Goal: Obtain resource: Obtain resource

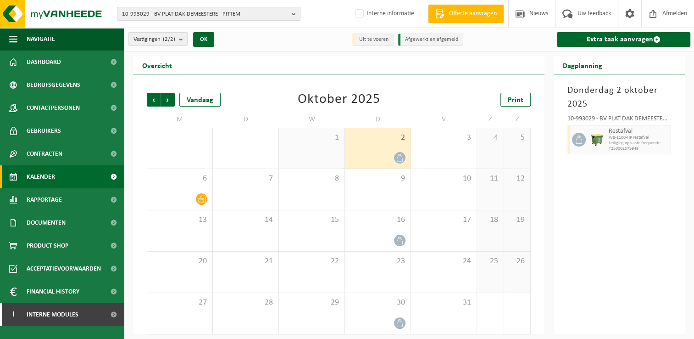
click at [293, 12] on b "button" at bounding box center [296, 13] width 8 height 13
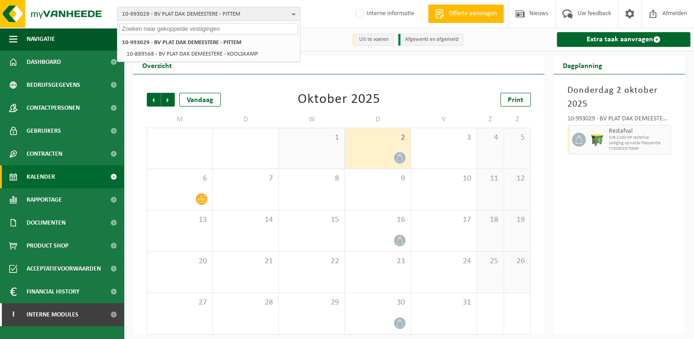
click at [270, 27] on input "text" at bounding box center [208, 28] width 179 height 11
paste input "10-744363"
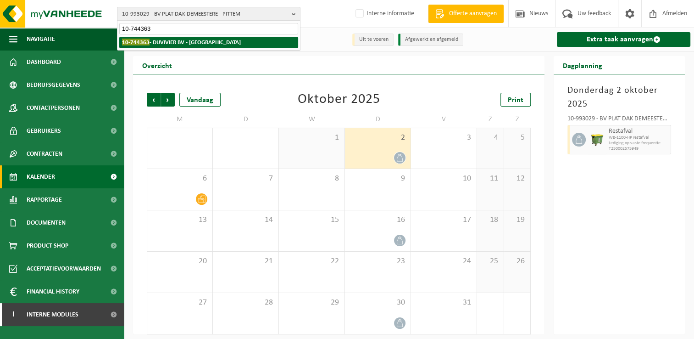
type input "10-744363"
click at [196, 41] on strong "10-744363 - DUVIVIER BV - BRUGGE" at bounding box center [181, 42] width 119 height 7
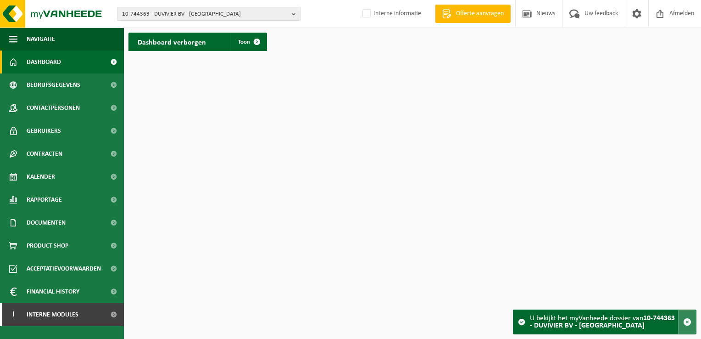
click at [689, 324] on span "button" at bounding box center [687, 321] width 8 height 8
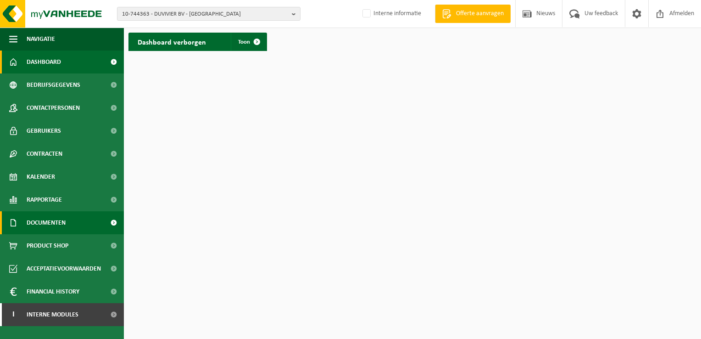
click at [51, 223] on span "Documenten" at bounding box center [46, 222] width 39 height 23
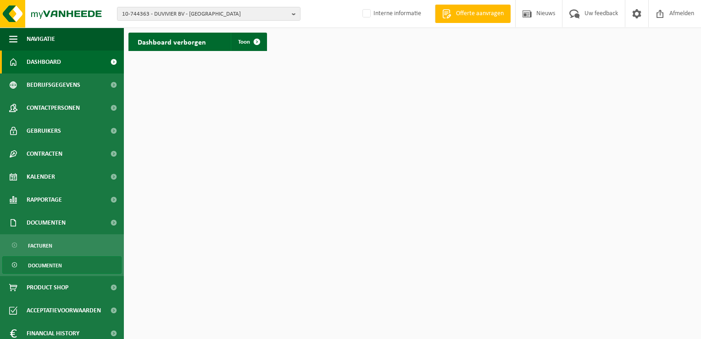
click at [46, 266] on span "Documenten" at bounding box center [45, 264] width 34 height 17
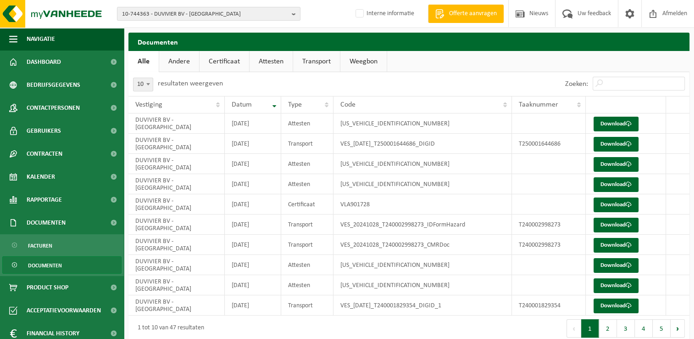
click at [266, 62] on link "Attesten" at bounding box center [271, 61] width 43 height 21
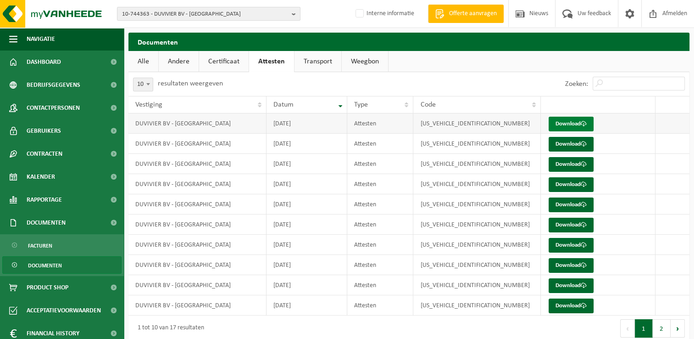
click at [583, 125] on span at bounding box center [584, 124] width 6 height 6
click at [303, 63] on link "Transport" at bounding box center [317, 61] width 47 height 21
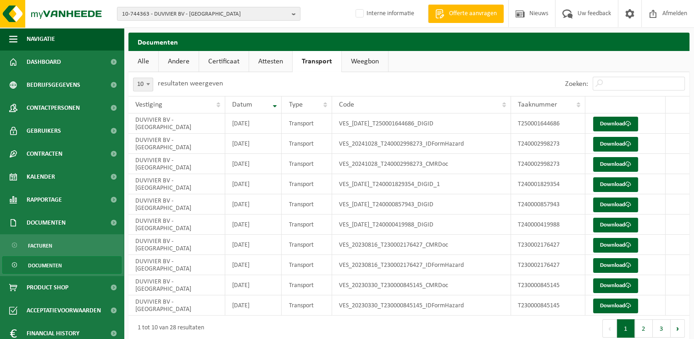
click at [354, 65] on link "Weegbon" at bounding box center [365, 61] width 46 height 21
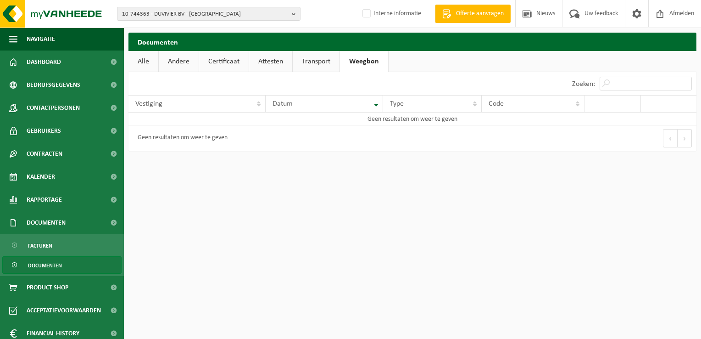
click at [270, 61] on link "Attesten" at bounding box center [270, 61] width 43 height 21
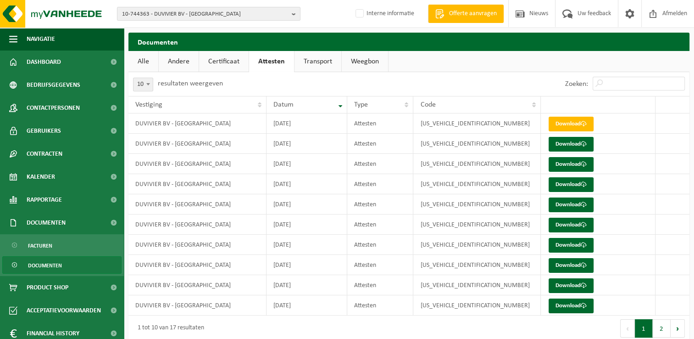
click at [238, 60] on link "Certificaat" at bounding box center [224, 61] width 50 height 21
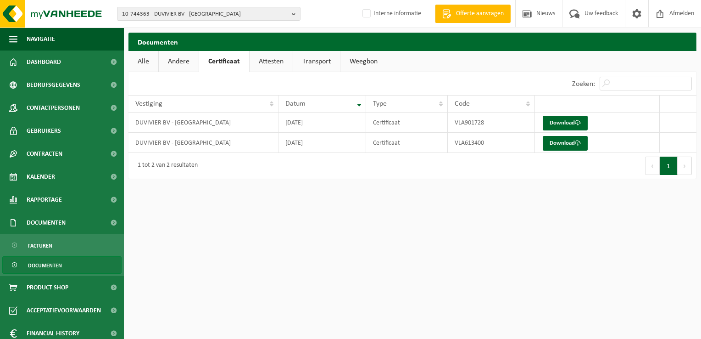
click at [189, 61] on link "Andere" at bounding box center [179, 61] width 40 height 21
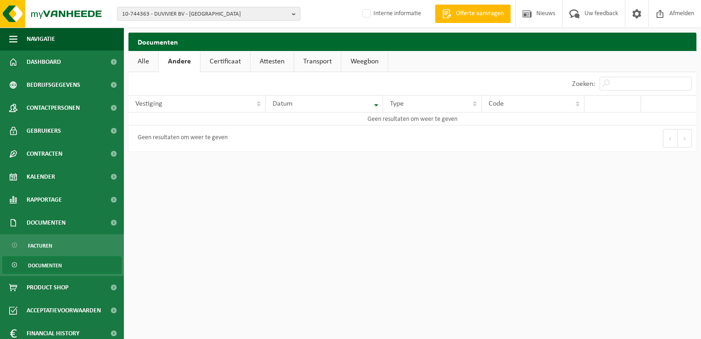
click at [146, 65] on link "Alle" at bounding box center [143, 61] width 30 height 21
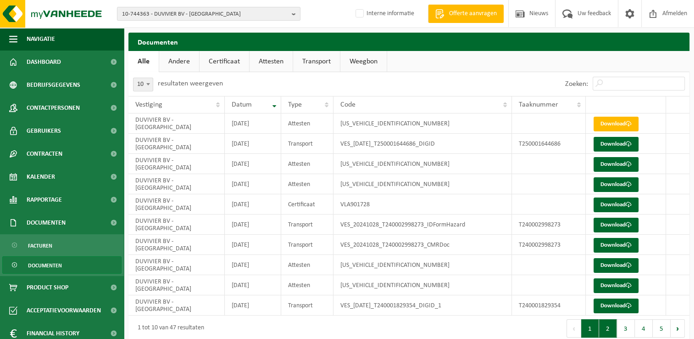
click at [609, 327] on button "2" at bounding box center [608, 328] width 18 height 18
click at [268, 61] on link "Attesten" at bounding box center [271, 61] width 43 height 21
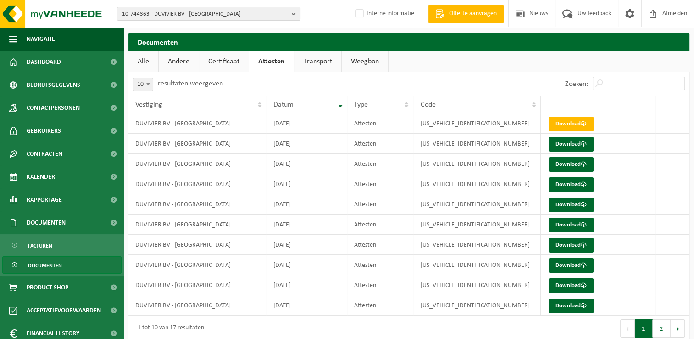
click at [217, 63] on link "Certificaat" at bounding box center [224, 61] width 50 height 21
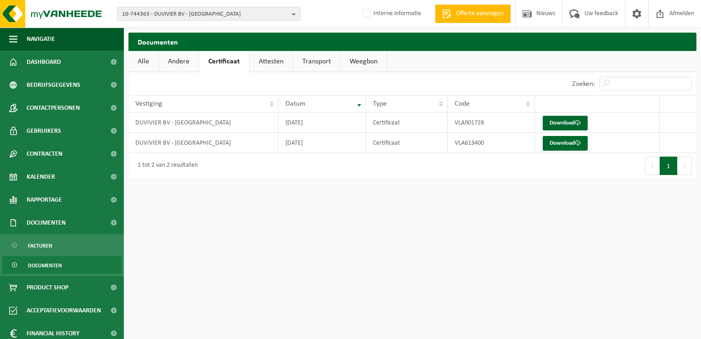
click at [171, 63] on link "Andere" at bounding box center [179, 61] width 40 height 21
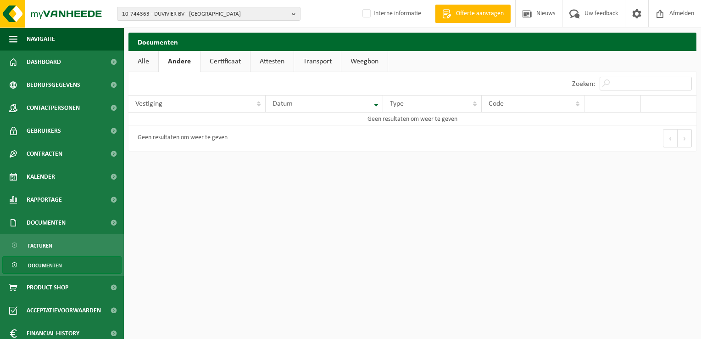
click at [149, 61] on link "Alle" at bounding box center [143, 61] width 30 height 21
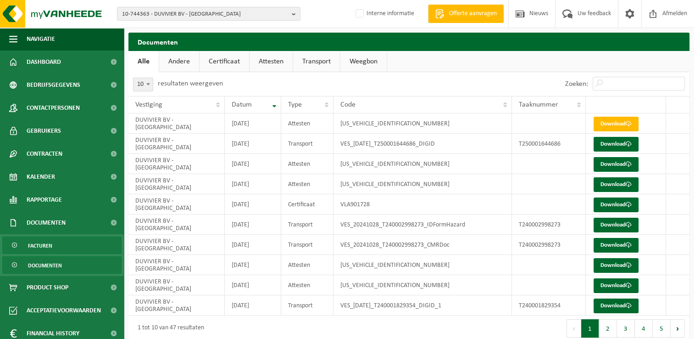
click at [44, 244] on span "Facturen" at bounding box center [40, 245] width 24 height 17
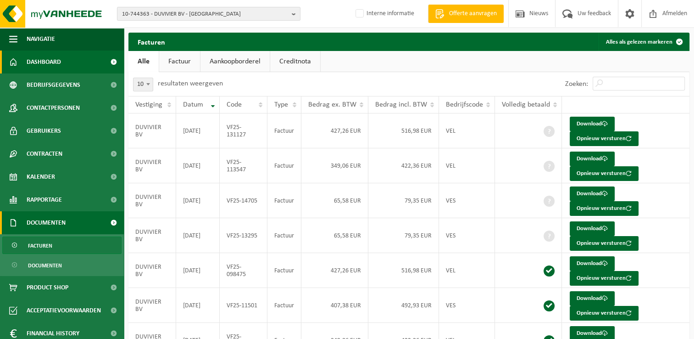
click at [53, 62] on span "Dashboard" at bounding box center [44, 61] width 34 height 23
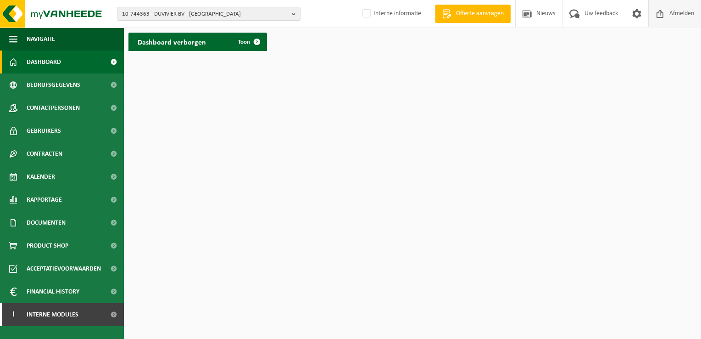
click at [681, 14] on span "Afmelden" at bounding box center [681, 13] width 29 height 27
